Goal: Information Seeking & Learning: Learn about a topic

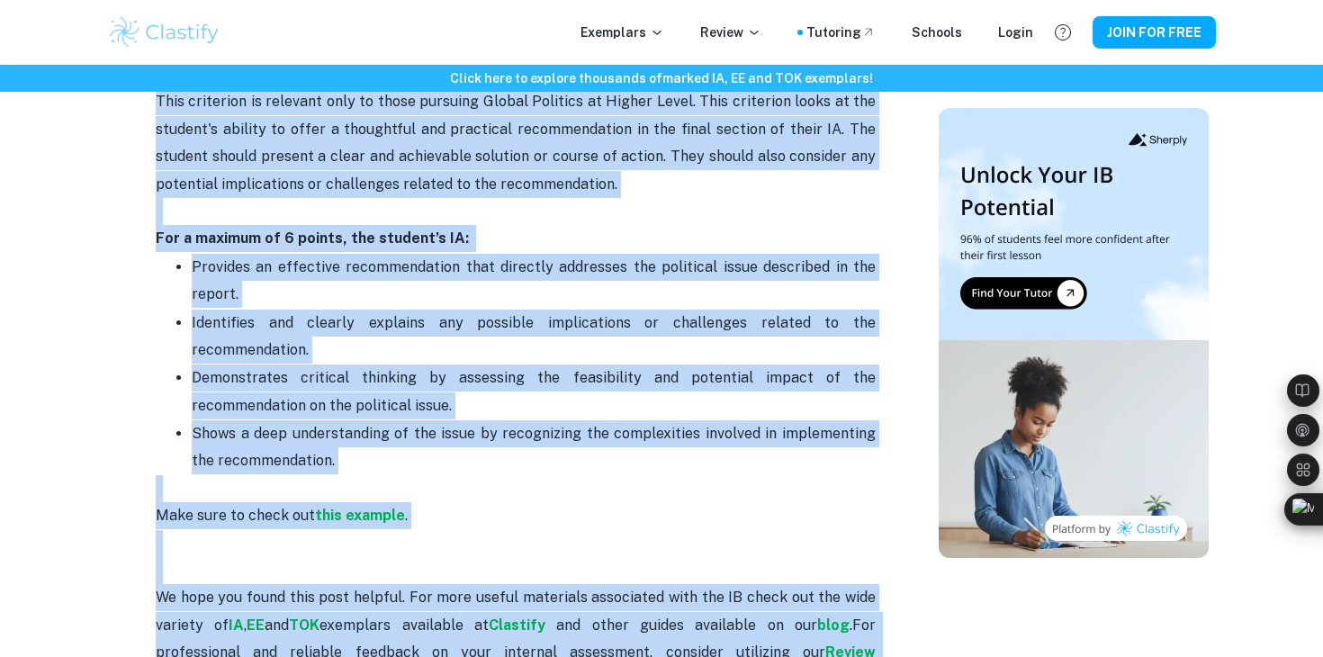
scroll to position [3631, 0]
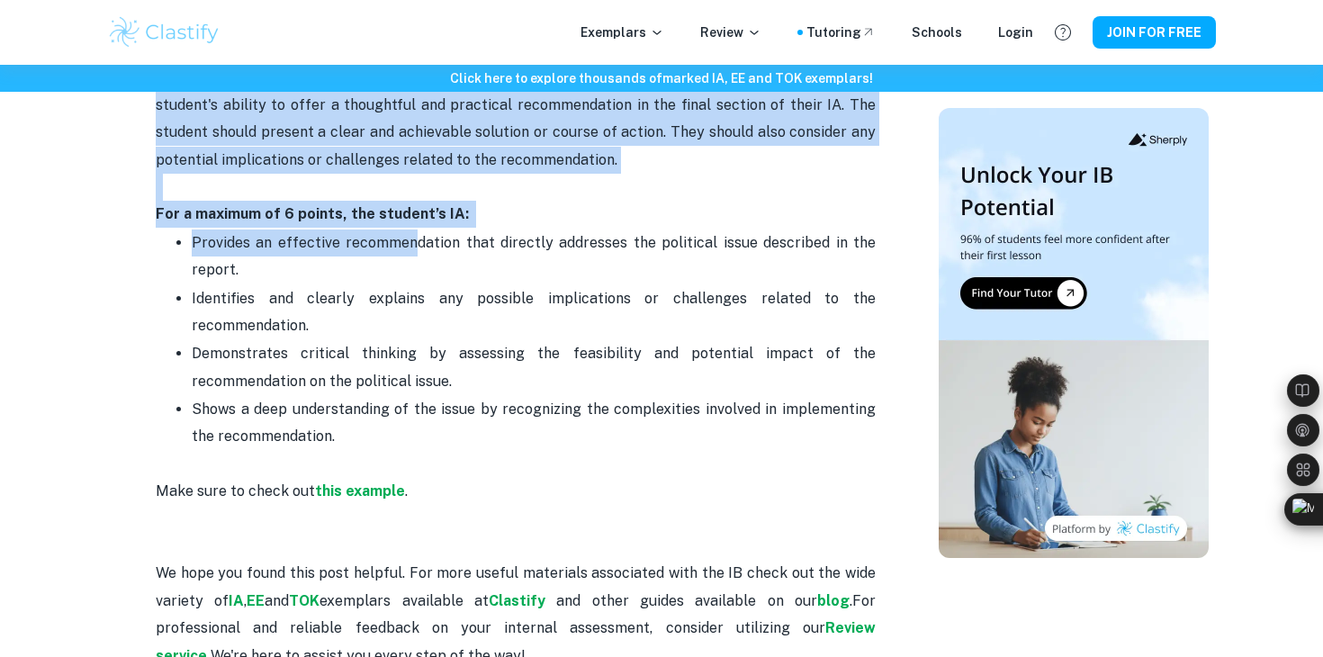
drag, startPoint x: 139, startPoint y: 392, endPoint x: 414, endPoint y: 251, distance: 308.7
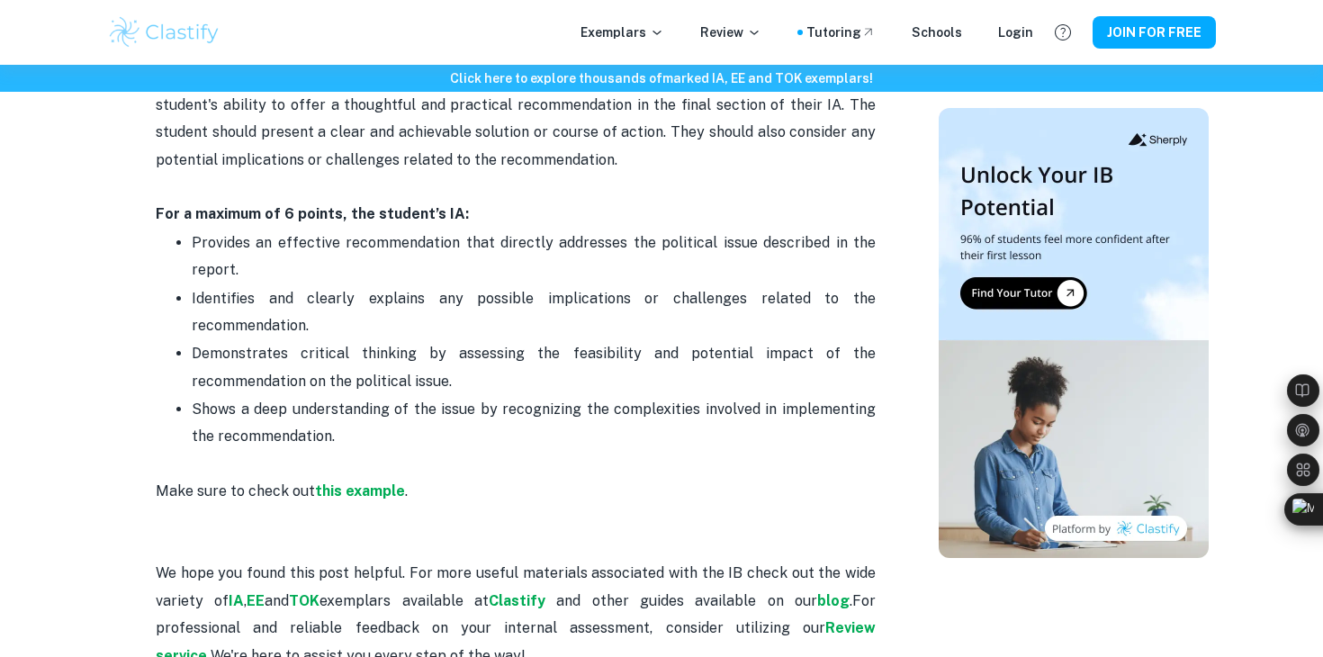
click at [436, 95] on p "This criterion is relevant only to those pursuing Global Politics at Higher Lev…" at bounding box center [516, 119] width 720 height 110
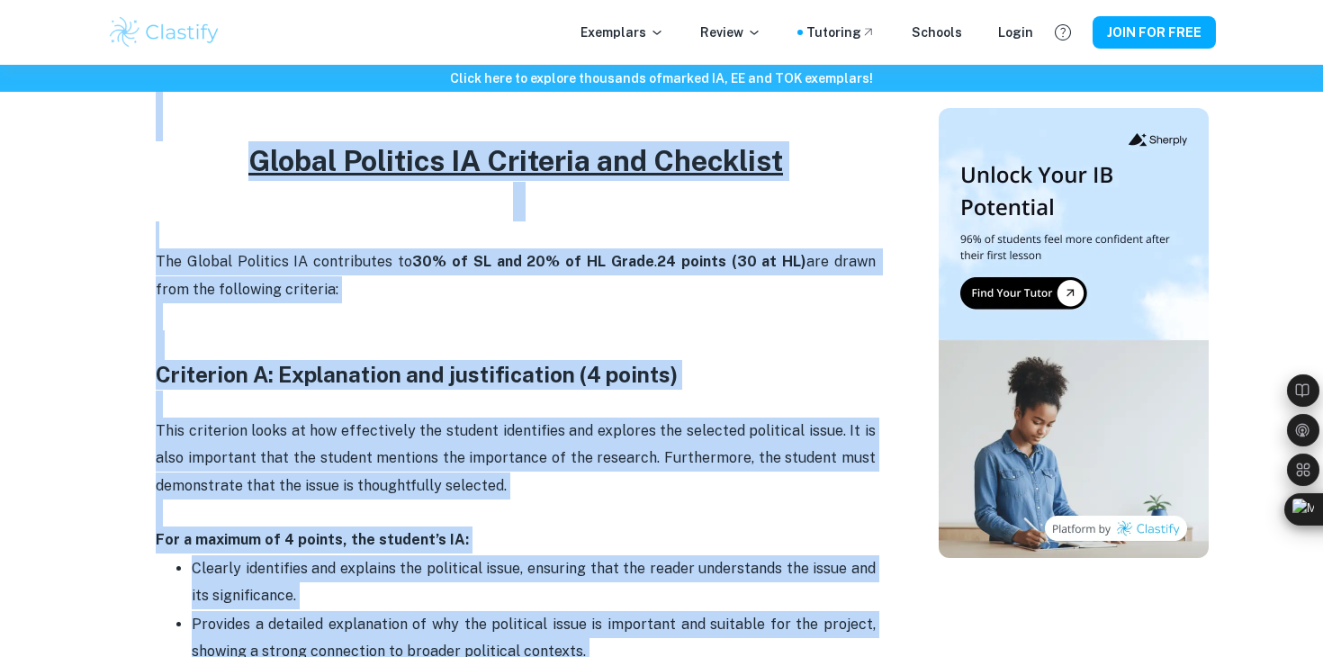
scroll to position [730, 0]
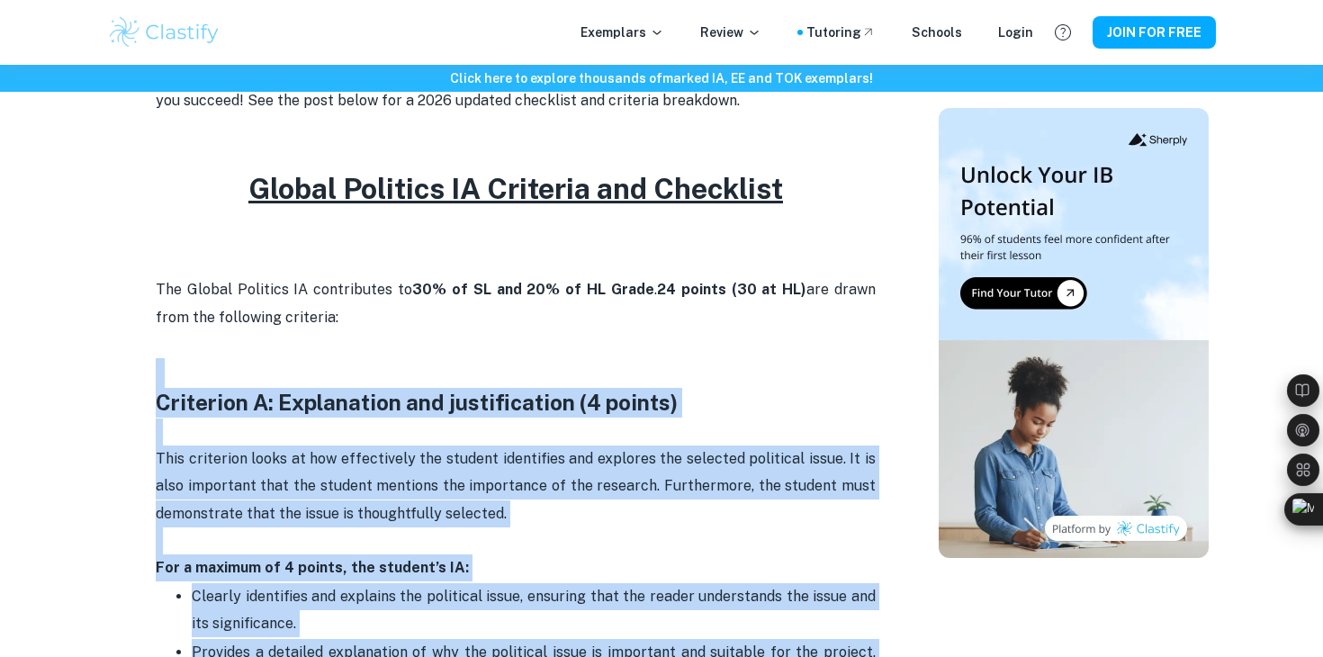
drag, startPoint x: 352, startPoint y: 267, endPoint x: 142, endPoint y: 366, distance: 231.9
copy div "Loremipsu D: Sitametcons adi elitseddoeius (7 tempor) Inci utlaboree dolor ma a…"
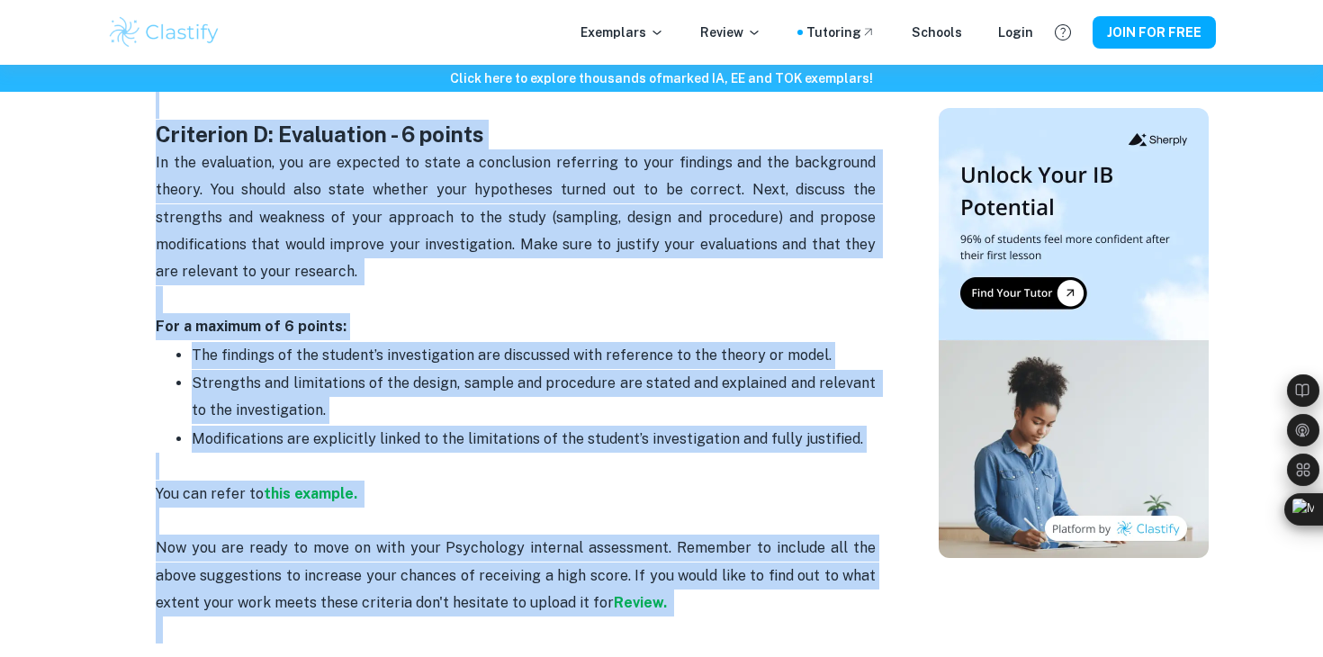
scroll to position [2680, 0]
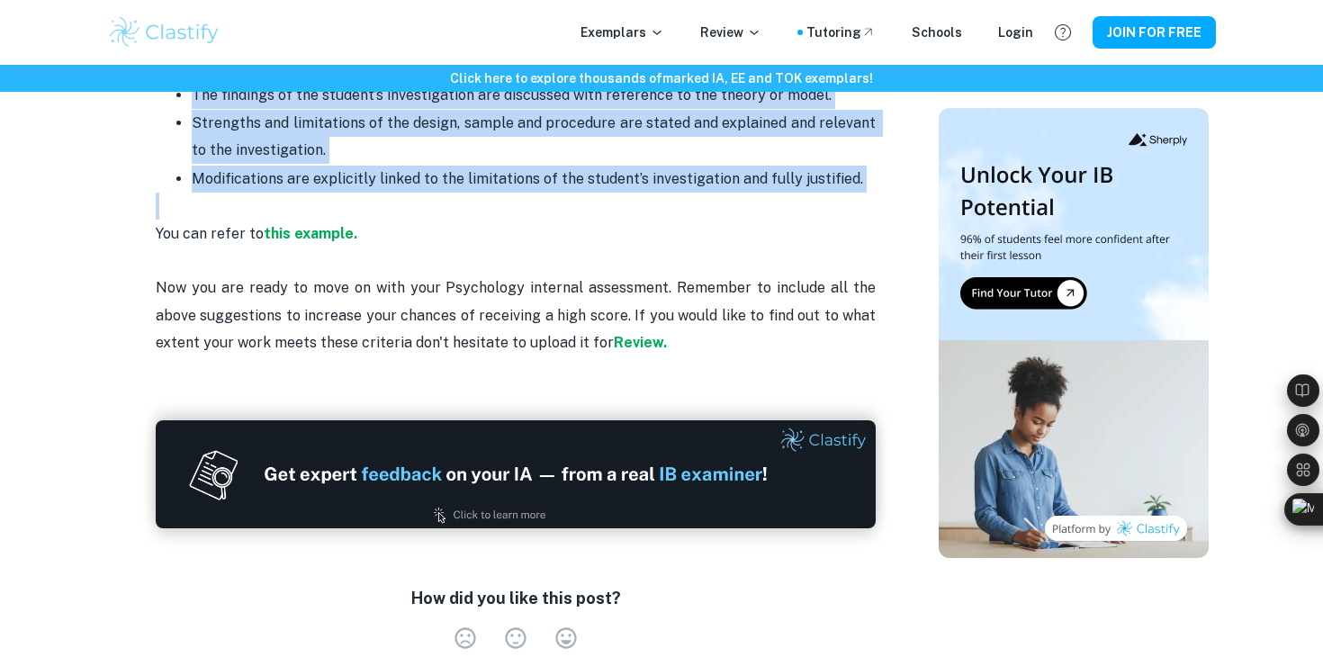
drag, startPoint x: 157, startPoint y: 122, endPoint x: 592, endPoint y: 198, distance: 441.2
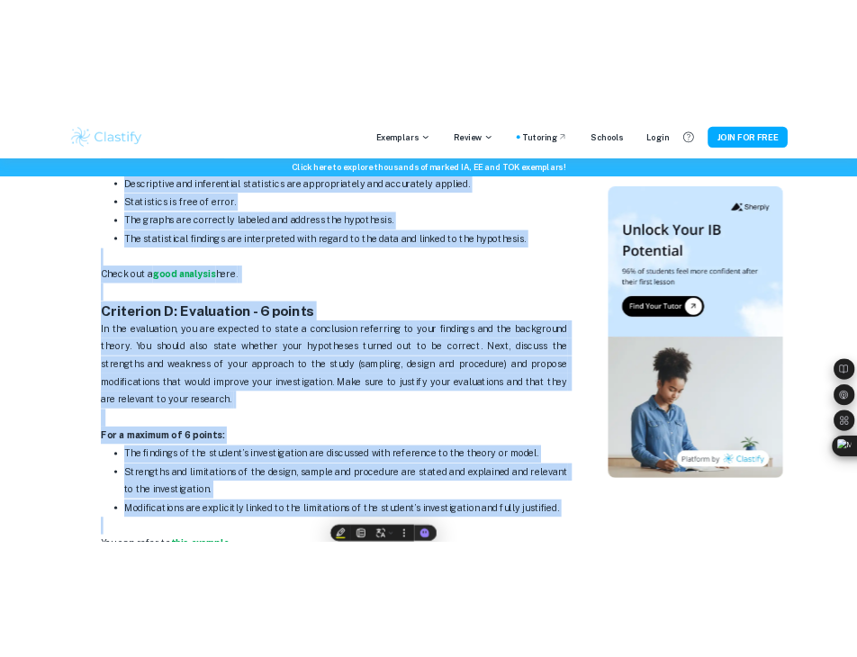
scroll to position [2216, 0]
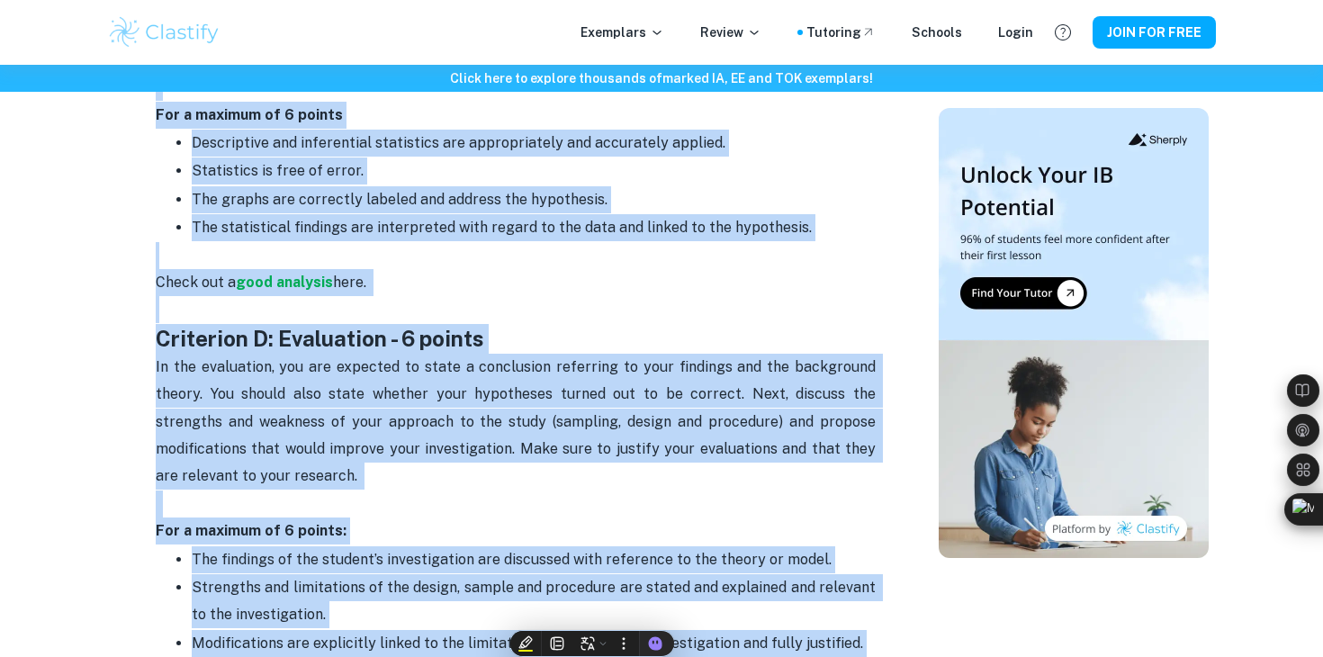
copy div "Criterion A: Introduction - 6 points Your internal assessment must have a clear…"
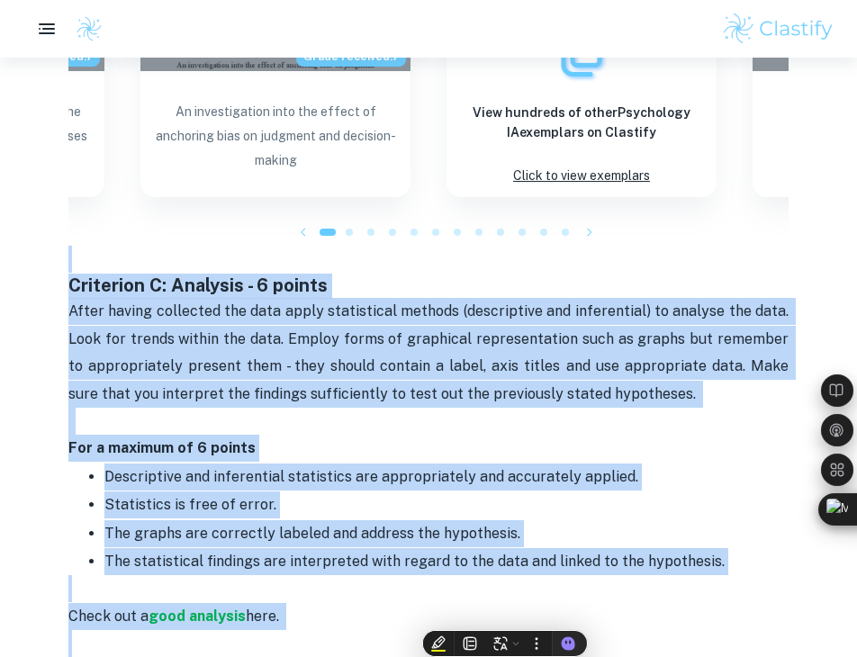
scroll to position [1795, 0]
